Goal: Task Accomplishment & Management: Manage account settings

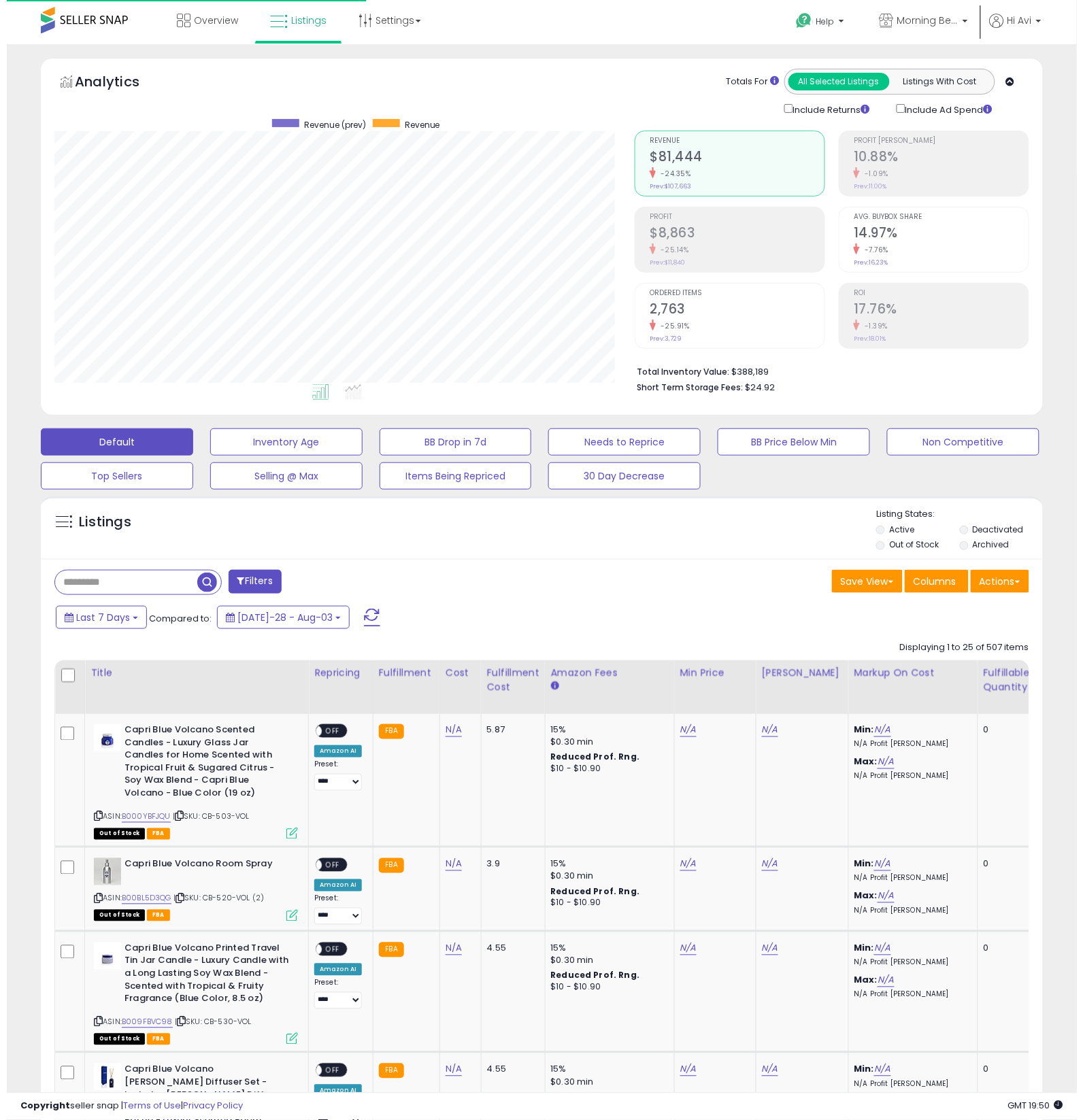
scroll to position [279, 580]
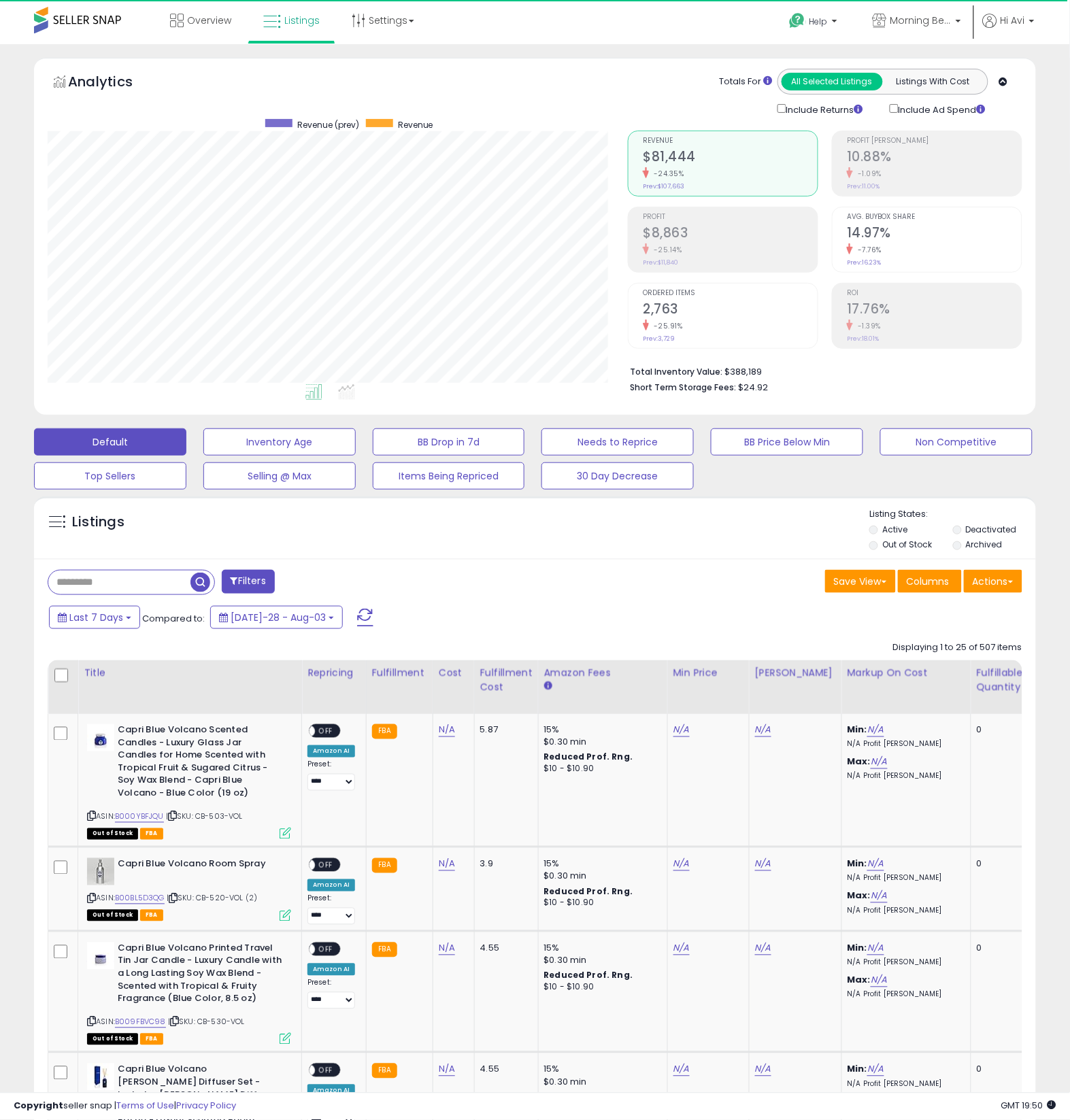
click at [606, 232] on h2 "$8,863" at bounding box center [730, 234] width 175 height 18
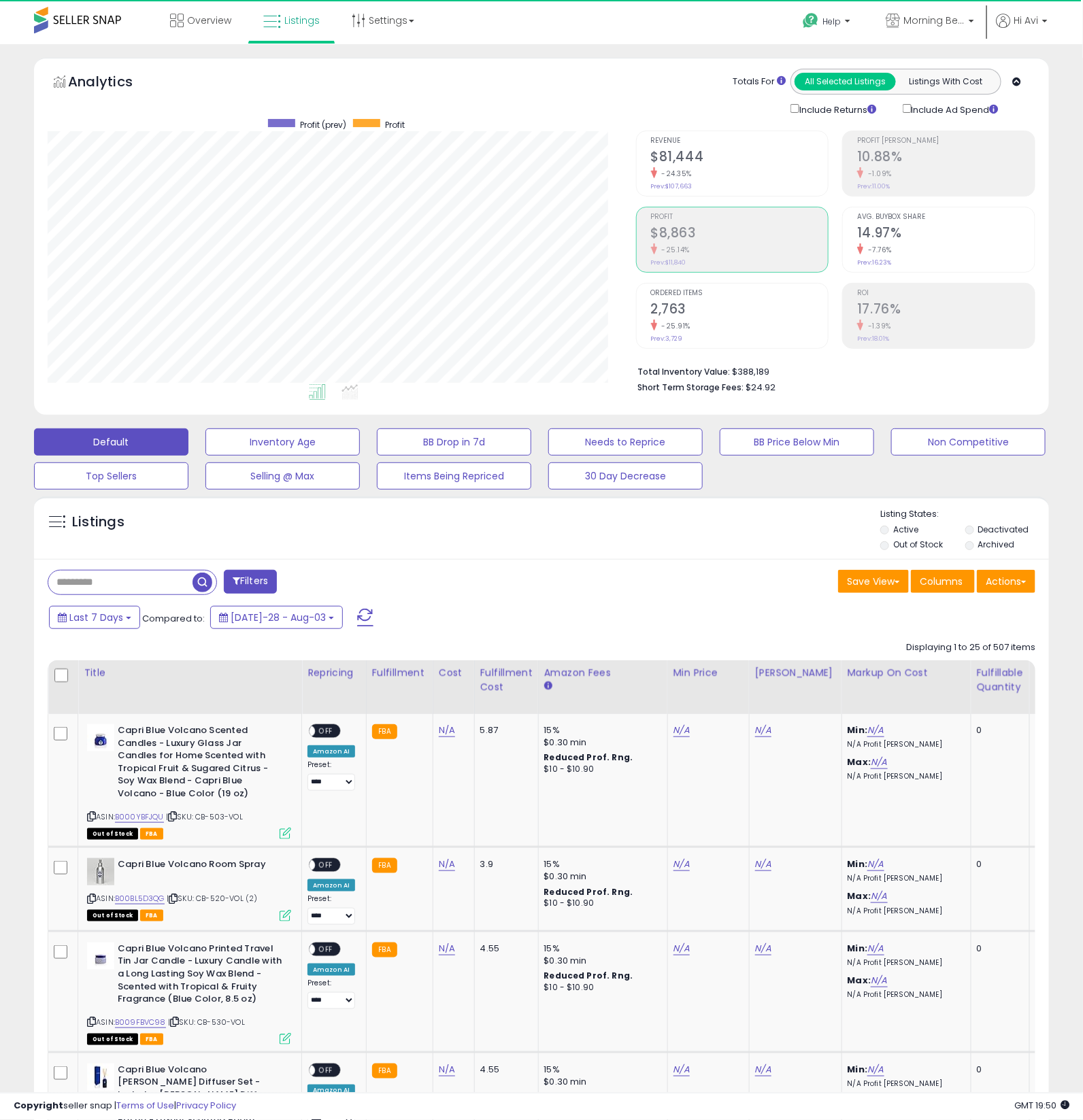
scroll to position [679600, 679508]
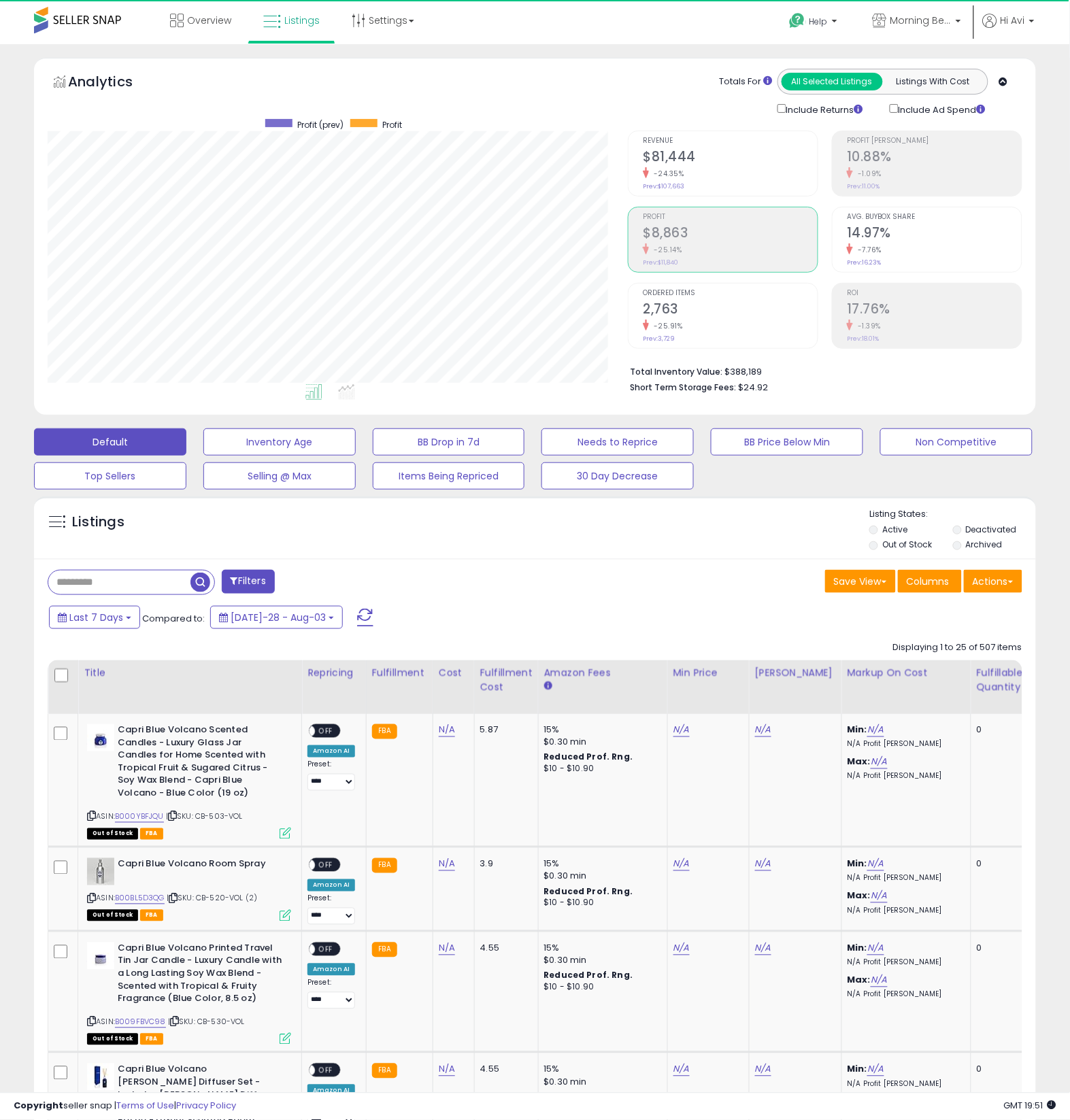
click at [606, 230] on h2 "$8,863" at bounding box center [730, 234] width 175 height 18
click at [606, 237] on h2 "$8,863" at bounding box center [730, 234] width 175 height 18
click at [606, 115] on div "Include Returns Include Ad Spend" at bounding box center [920, 109] width 306 height 16
click at [606, 540] on div "Listings" at bounding box center [534, 530] width 1001 height 46
